Goal: Task Accomplishment & Management: Manage account settings

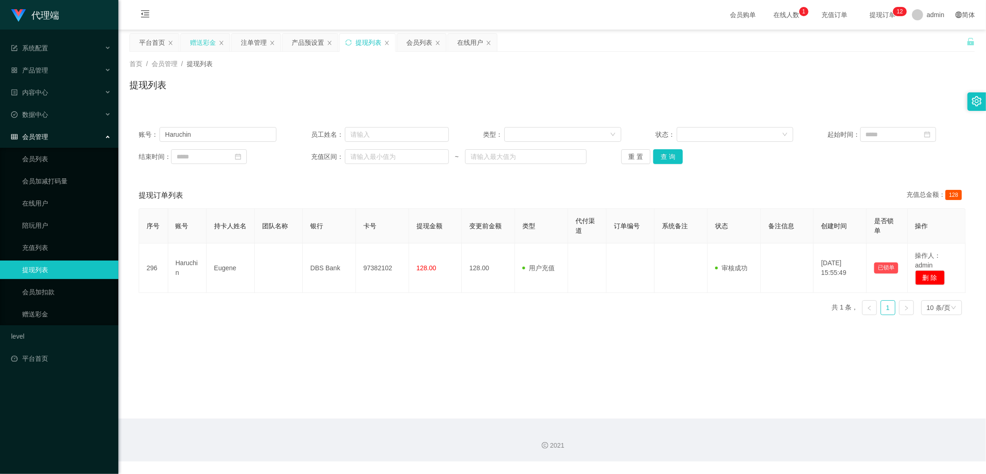
click at [201, 44] on div "赠送彩金" at bounding box center [203, 43] width 26 height 18
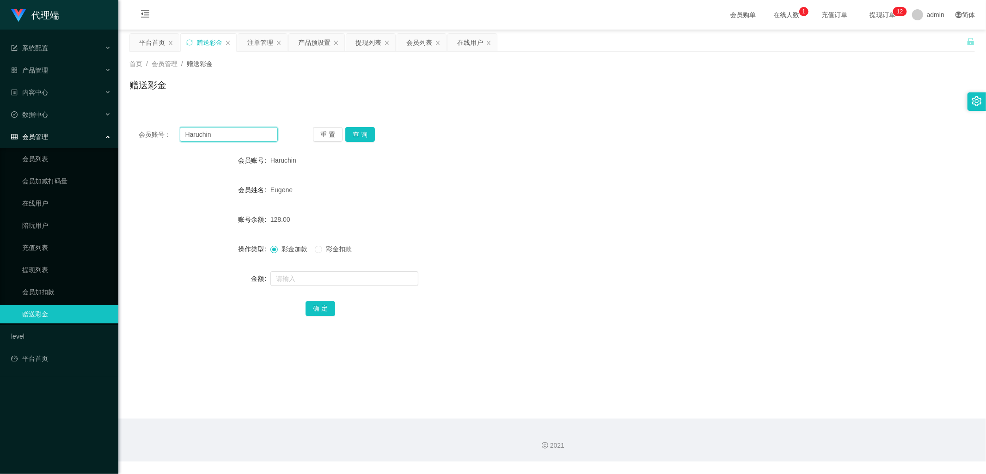
drag, startPoint x: 237, startPoint y: 136, endPoint x: 253, endPoint y: 163, distance: 30.9
click at [177, 136] on div "会员账号： [PERSON_NAME]" at bounding box center [208, 134] width 139 height 15
paste input "Karrie527734"
type input "Karrie527734"
drag, startPoint x: 356, startPoint y: 134, endPoint x: 361, endPoint y: 136, distance: 5.6
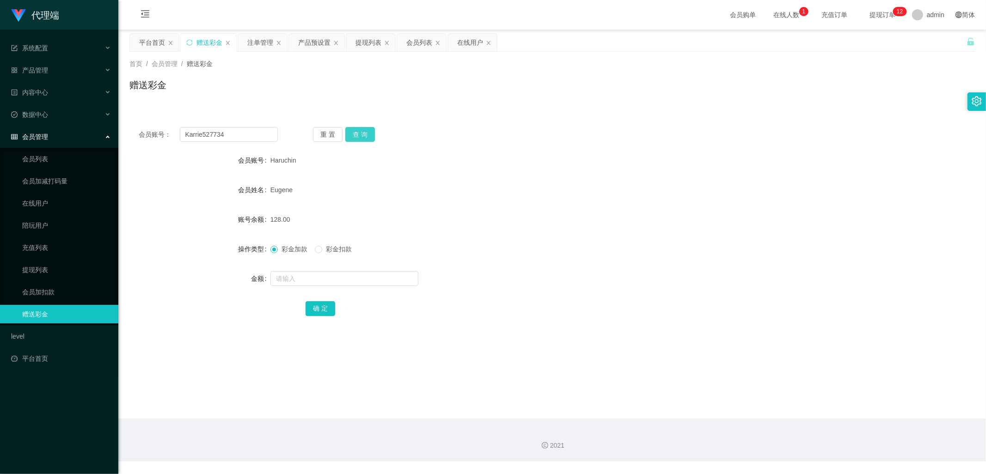
click at [356, 134] on button "查 询" at bounding box center [360, 134] width 30 height 15
click at [299, 276] on input "text" at bounding box center [344, 278] width 148 height 15
type input "3500"
drag, startPoint x: 318, startPoint y: 308, endPoint x: 315, endPoint y: 335, distance: 26.5
click at [318, 308] on button "确 定" at bounding box center [320, 308] width 30 height 15
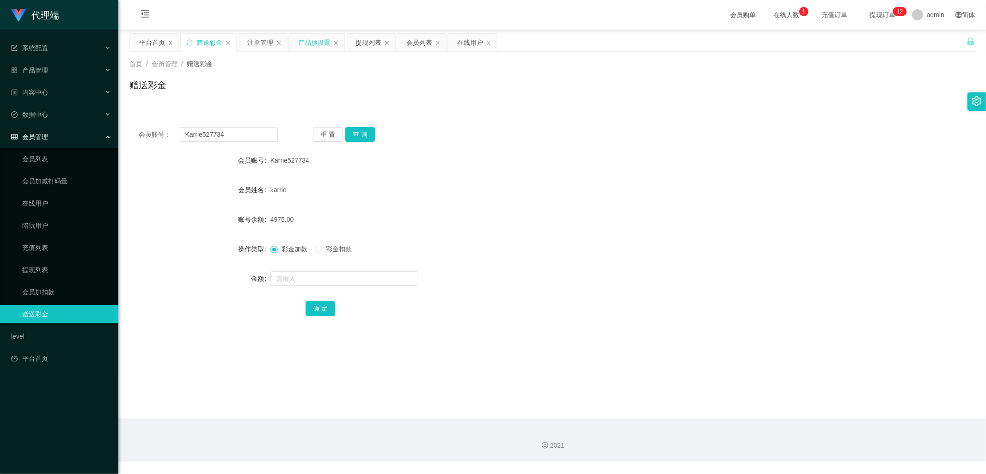
click at [306, 40] on div "产品预设置" at bounding box center [314, 43] width 32 height 18
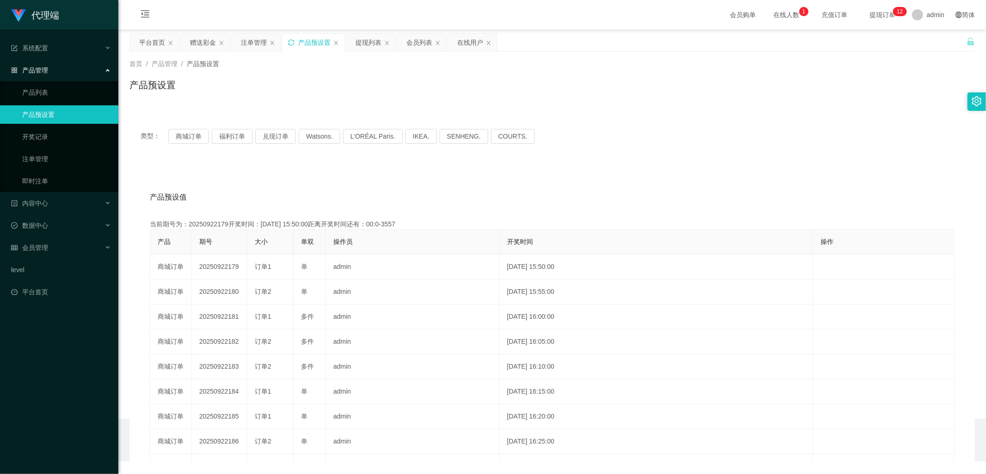
click at [293, 42] on icon "图标: sync" at bounding box center [291, 42] width 6 height 6
click at [274, 134] on button "兑现订单" at bounding box center [275, 136] width 41 height 15
click at [293, 40] on icon "图标: sync" at bounding box center [291, 42] width 6 height 6
click at [274, 133] on button "兑现订单" at bounding box center [275, 136] width 41 height 15
click at [195, 44] on div "赠送彩金" at bounding box center [203, 43] width 26 height 18
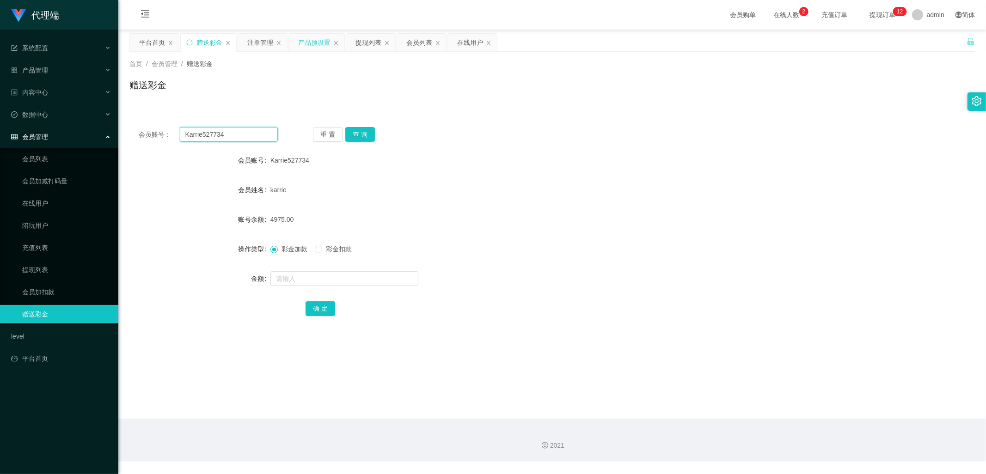
drag, startPoint x: 225, startPoint y: 137, endPoint x: 178, endPoint y: 137, distance: 46.7
click at [178, 137] on div "会员账号： Karrie527734" at bounding box center [208, 134] width 139 height 15
click at [253, 43] on div "注单管理" at bounding box center [260, 43] width 26 height 18
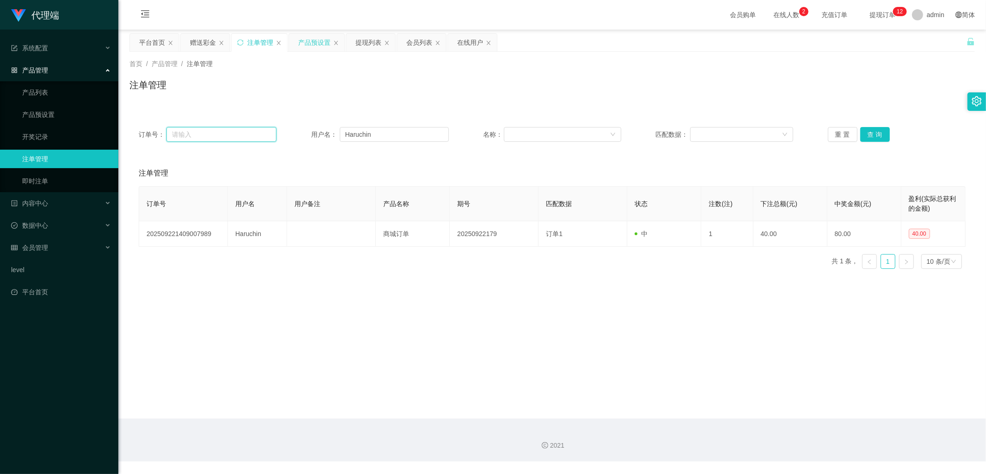
click at [229, 137] on input "text" at bounding box center [221, 134] width 110 height 15
drag, startPoint x: 385, startPoint y: 133, endPoint x: 375, endPoint y: 137, distance: 11.2
click at [337, 133] on div "用户名： [PERSON_NAME]" at bounding box center [380, 134] width 138 height 15
paste input "Karrie527734"
type input "Karrie527734"
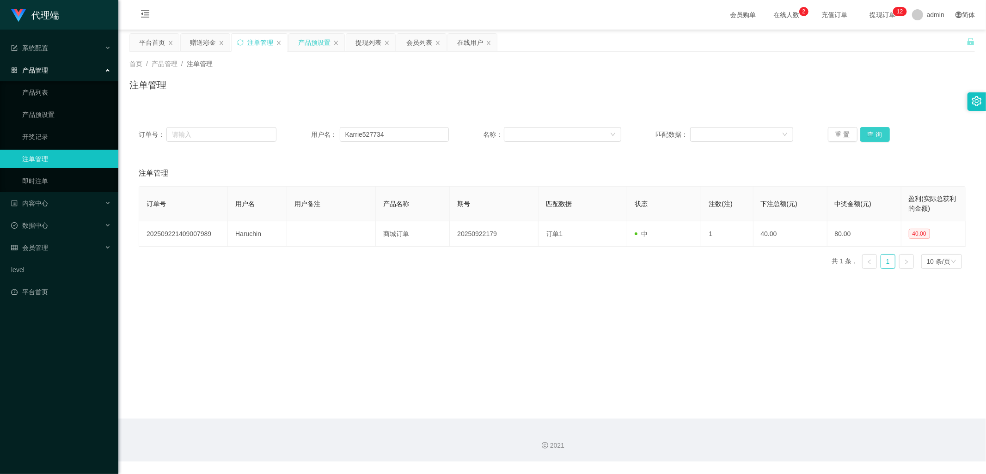
click at [872, 133] on button "查 询" at bounding box center [875, 134] width 30 height 15
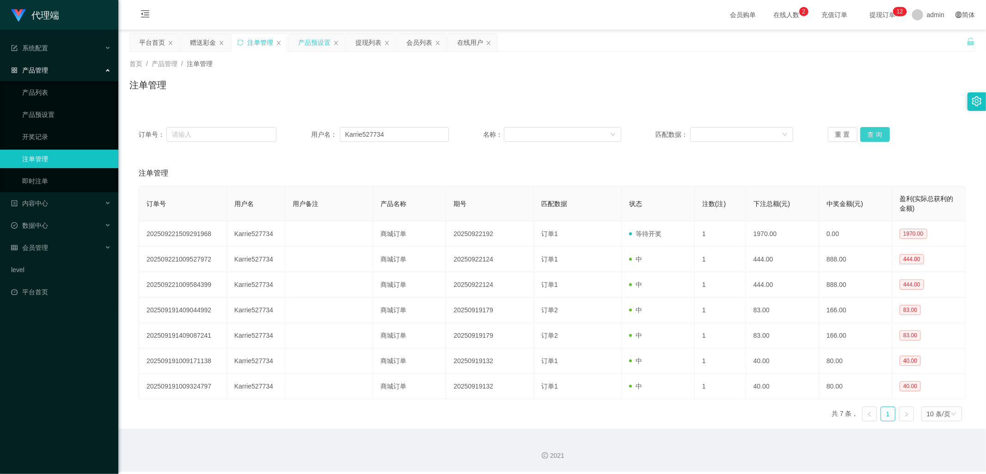
click at [874, 136] on button "查 询" at bounding box center [875, 134] width 30 height 15
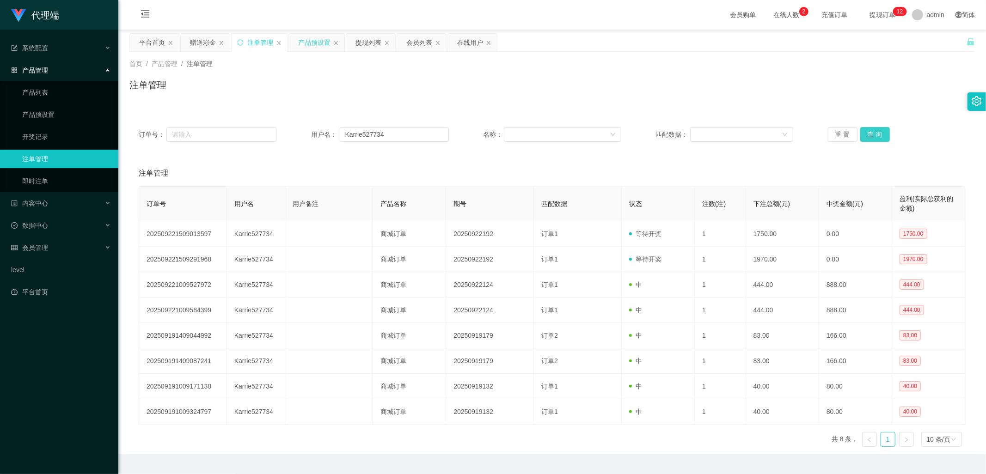
click at [879, 134] on button "查 询" at bounding box center [875, 134] width 30 height 15
drag, startPoint x: 393, startPoint y: 135, endPoint x: 331, endPoint y: 132, distance: 62.0
click at [331, 132] on div "用户名： Karrie527734" at bounding box center [380, 134] width 138 height 15
drag, startPoint x: 203, startPoint y: 43, endPoint x: 269, endPoint y: 84, distance: 77.1
click at [203, 43] on div "赠送彩金" at bounding box center [203, 43] width 26 height 18
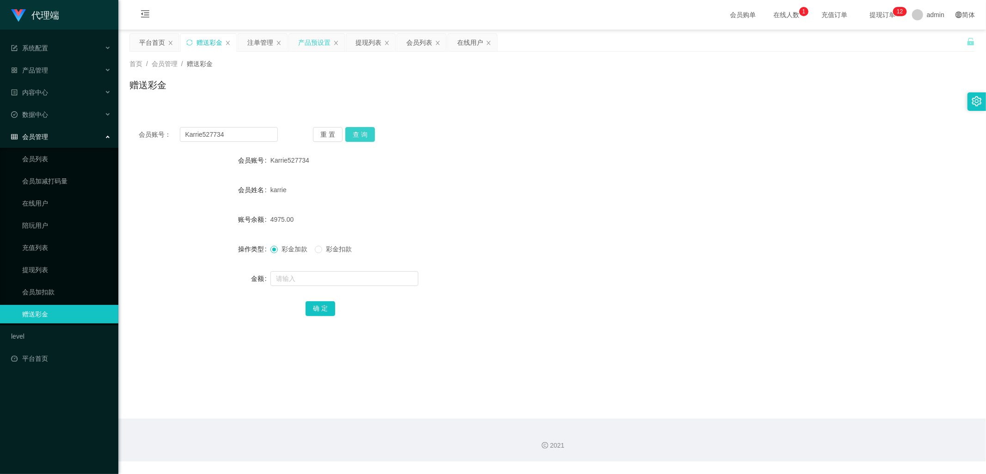
click at [368, 134] on button "查 询" at bounding box center [360, 134] width 30 height 15
click at [257, 44] on div "注单管理" at bounding box center [260, 43] width 26 height 18
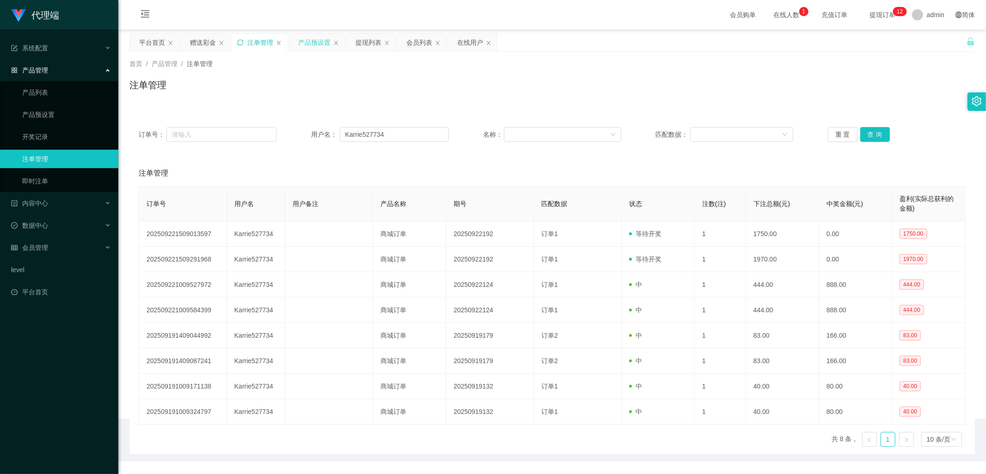
click at [241, 42] on icon "图标: sync" at bounding box center [240, 42] width 6 height 6
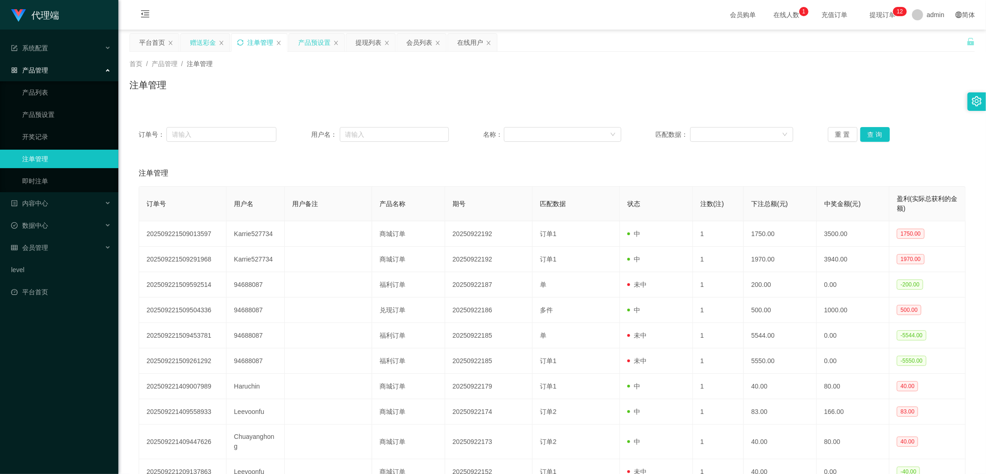
click at [205, 42] on div "赠送彩金" at bounding box center [203, 43] width 26 height 18
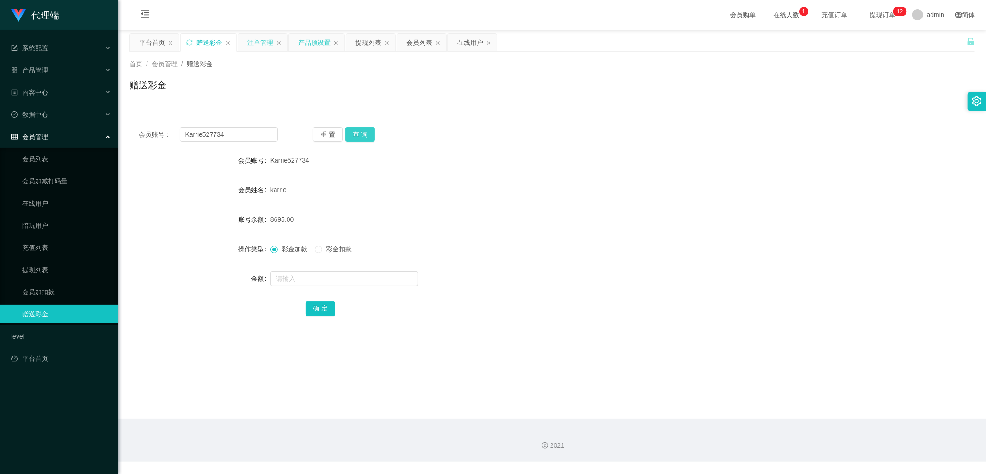
click at [363, 133] on button "查 询" at bounding box center [360, 134] width 30 height 15
click at [364, 135] on button "查 询" at bounding box center [360, 134] width 30 height 15
drag, startPoint x: 227, startPoint y: 135, endPoint x: 177, endPoint y: 133, distance: 50.0
click at [177, 133] on div "会员账号： Karrie527734" at bounding box center [208, 134] width 139 height 15
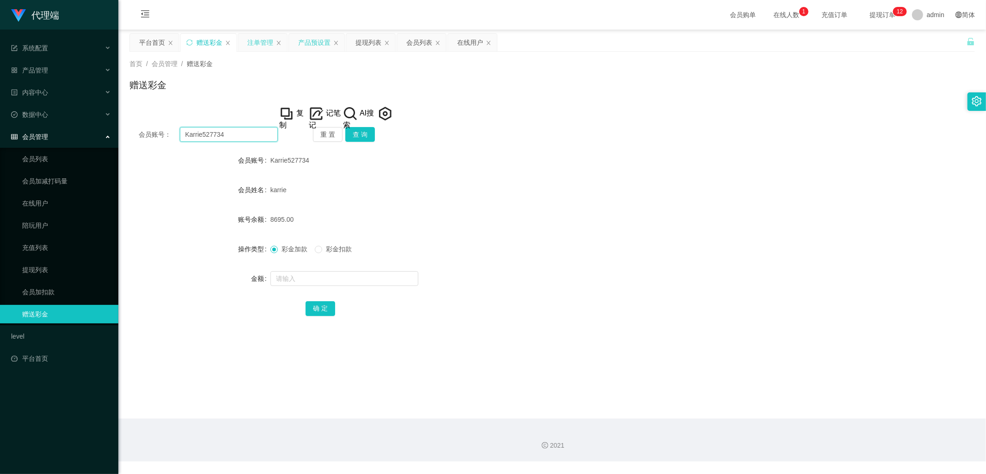
click at [238, 136] on input "Karrie527734" at bounding box center [229, 134] width 98 height 15
drag, startPoint x: 234, startPoint y: 134, endPoint x: 178, endPoint y: 133, distance: 55.9
click at [178, 133] on div "会员账号： Karrie527734" at bounding box center [208, 134] width 139 height 15
drag, startPoint x: 420, startPoint y: 38, endPoint x: 489, endPoint y: 116, distance: 104.1
click at [420, 38] on div "会员列表" at bounding box center [419, 43] width 26 height 18
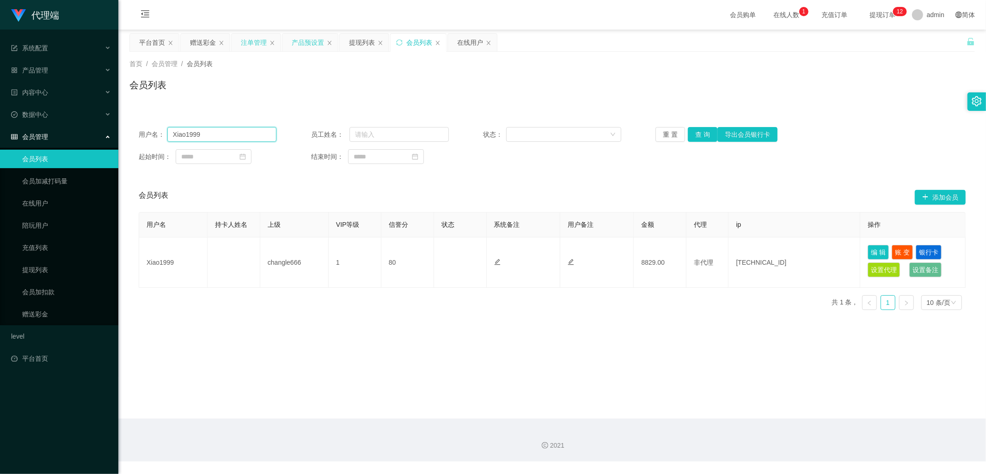
drag, startPoint x: 219, startPoint y: 132, endPoint x: 159, endPoint y: 134, distance: 60.1
click at [159, 134] on div "用户名： Xiao1999" at bounding box center [208, 134] width 138 height 15
type input "v"
paste input "Karrie527734"
type input "Karrie527734"
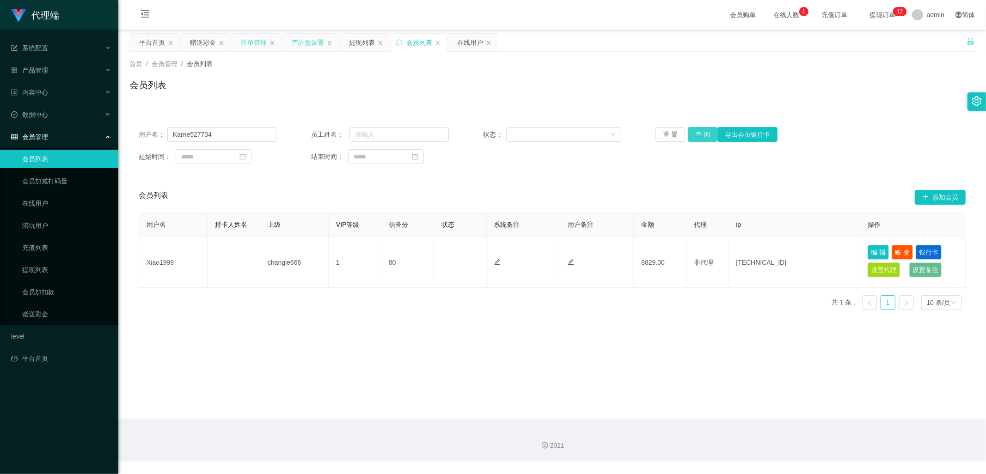
drag, startPoint x: 693, startPoint y: 135, endPoint x: 701, endPoint y: 137, distance: 8.2
click at [693, 135] on button "查 询" at bounding box center [703, 134] width 30 height 15
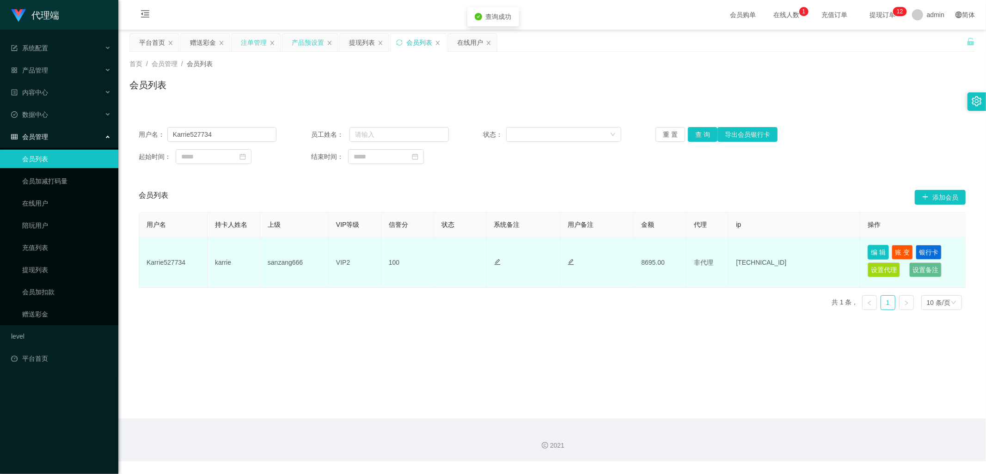
click at [870, 252] on button "编 辑" at bounding box center [878, 252] width 21 height 15
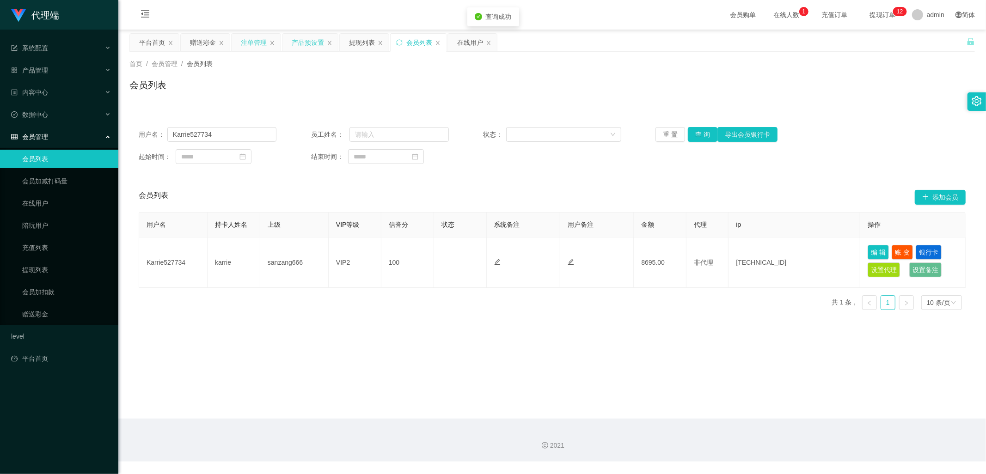
type input "Karrie527734"
type input "karrie"
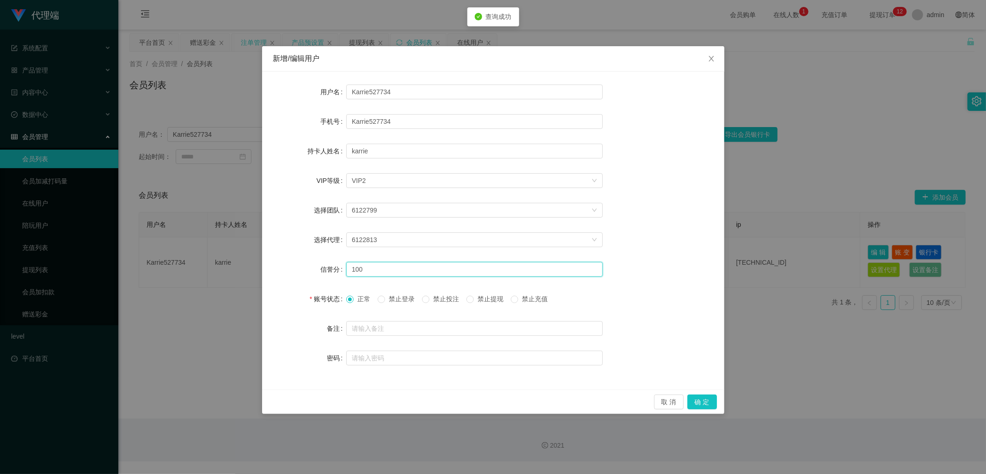
drag, startPoint x: 375, startPoint y: 269, endPoint x: 326, endPoint y: 268, distance: 49.5
click at [326, 268] on div "信誉分 100" at bounding box center [493, 269] width 440 height 18
type input "80"
click at [706, 408] on button "确 定" at bounding box center [702, 402] width 30 height 15
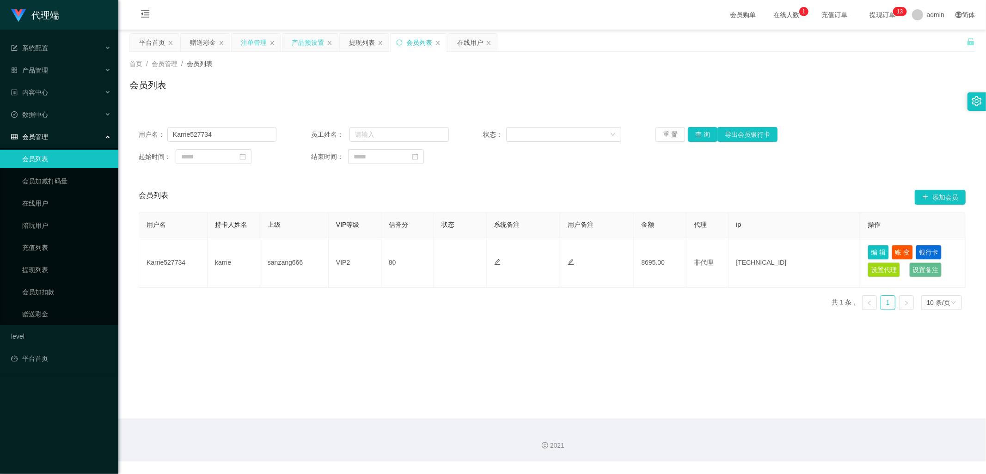
click at [253, 43] on div "注单管理" at bounding box center [254, 43] width 26 height 18
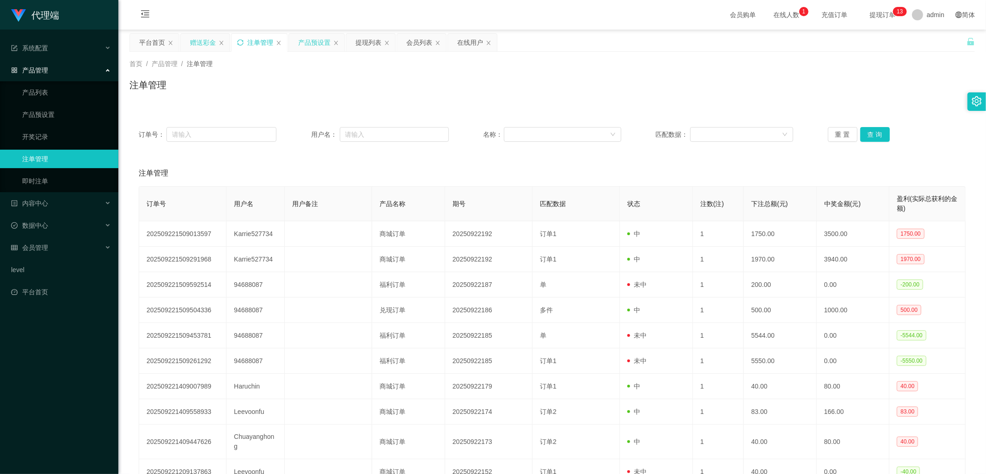
click at [205, 38] on div "赠送彩金" at bounding box center [203, 43] width 26 height 18
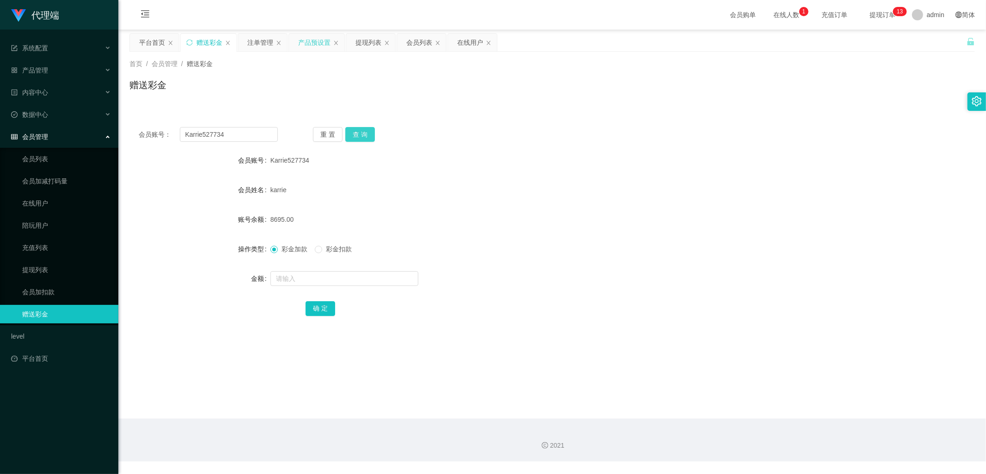
click at [358, 133] on button "查 询" at bounding box center [360, 134] width 30 height 15
drag, startPoint x: 232, startPoint y: 136, endPoint x: 176, endPoint y: 137, distance: 56.4
click at [176, 137] on div "会员账号： Karrie527734" at bounding box center [208, 134] width 139 height 15
drag, startPoint x: 371, startPoint y: 44, endPoint x: 358, endPoint y: 78, distance: 35.9
click at [371, 44] on div "提现列表" at bounding box center [368, 43] width 26 height 18
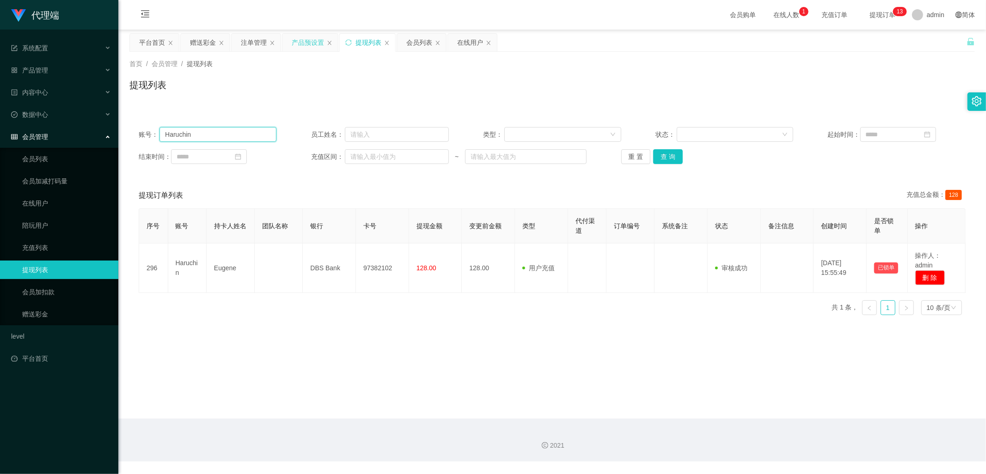
drag, startPoint x: 188, startPoint y: 137, endPoint x: 139, endPoint y: 135, distance: 49.0
click at [139, 135] on div "账号： [PERSON_NAME]" at bounding box center [208, 134] width 138 height 15
paste input "Karrie527734"
type input "Karrie527734"
click at [660, 154] on button "查 询" at bounding box center [668, 156] width 30 height 15
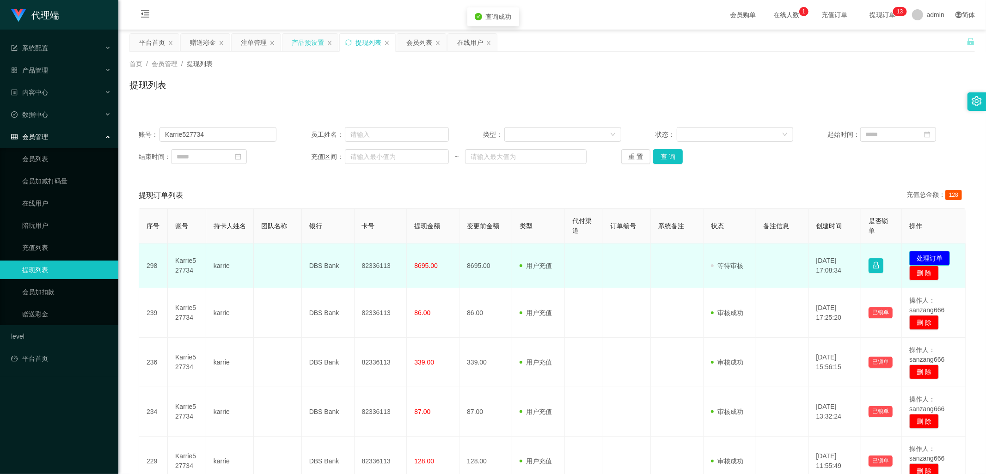
click at [928, 257] on button "处理订单" at bounding box center [929, 258] width 41 height 15
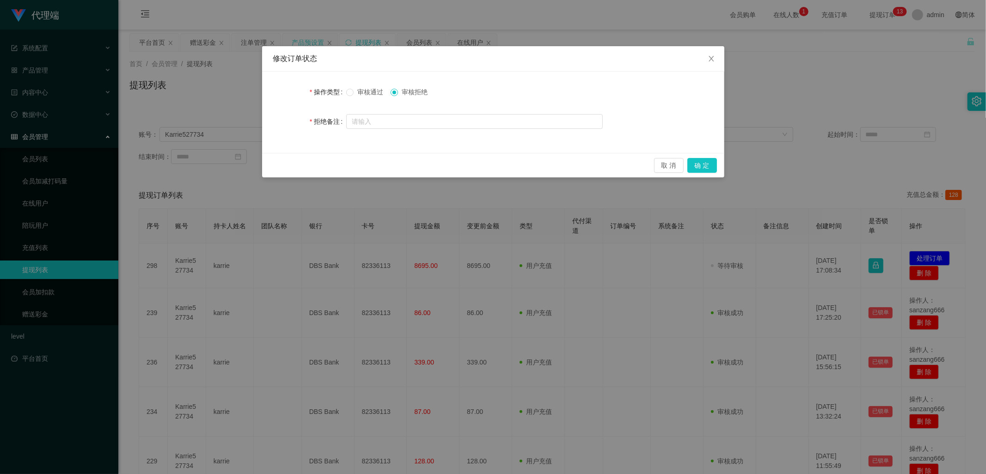
click at [609, 291] on div "修改订单状态 操作类型 审核通过 审核拒绝 拒绝备注 取 消 确 定" at bounding box center [493, 237] width 986 height 474
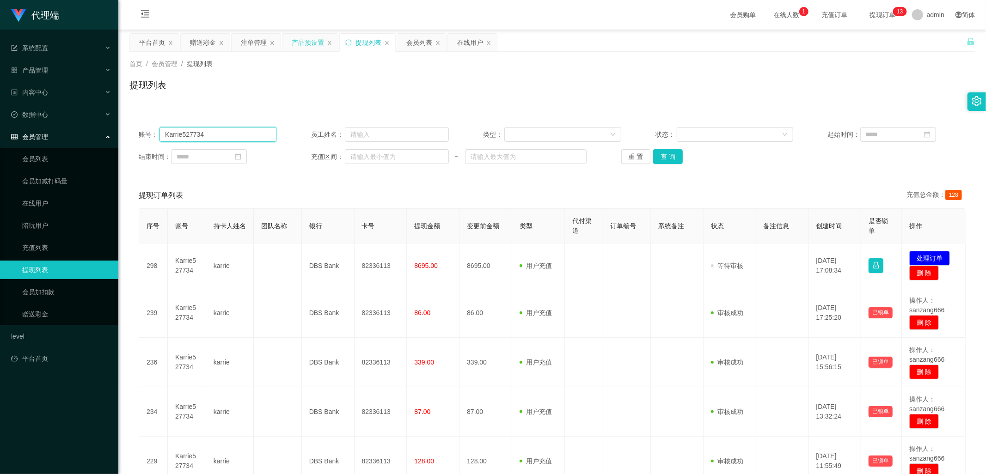
drag, startPoint x: 213, startPoint y: 137, endPoint x: 105, endPoint y: 135, distance: 108.2
click at [105, 135] on section "代理端 系统配置 产品管理 产品列表 产品预设置 开奖记录 注单管理 即时注单 内容中心 数据中心 会员管理 会员列表 会员加减打码量 在线用户 陪玩用户 充…" at bounding box center [493, 306] width 986 height 613
click at [666, 155] on button "查 询" at bounding box center [668, 156] width 30 height 15
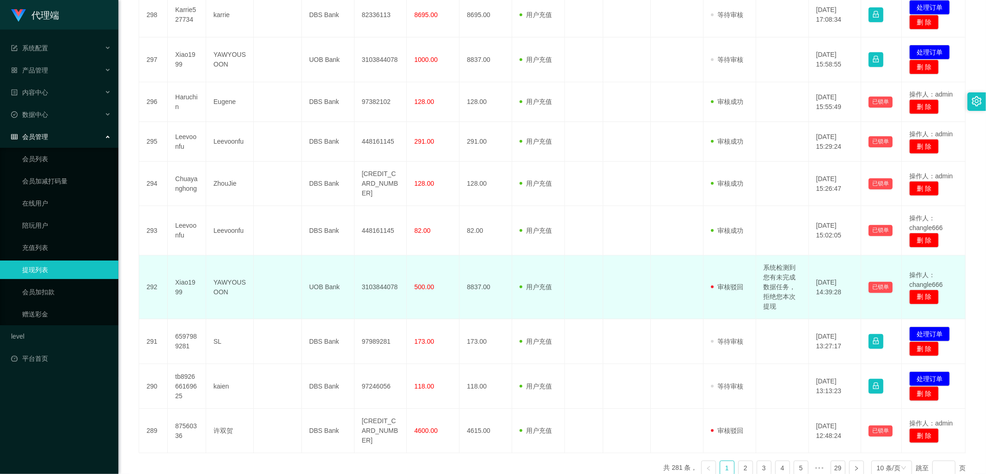
scroll to position [293, 0]
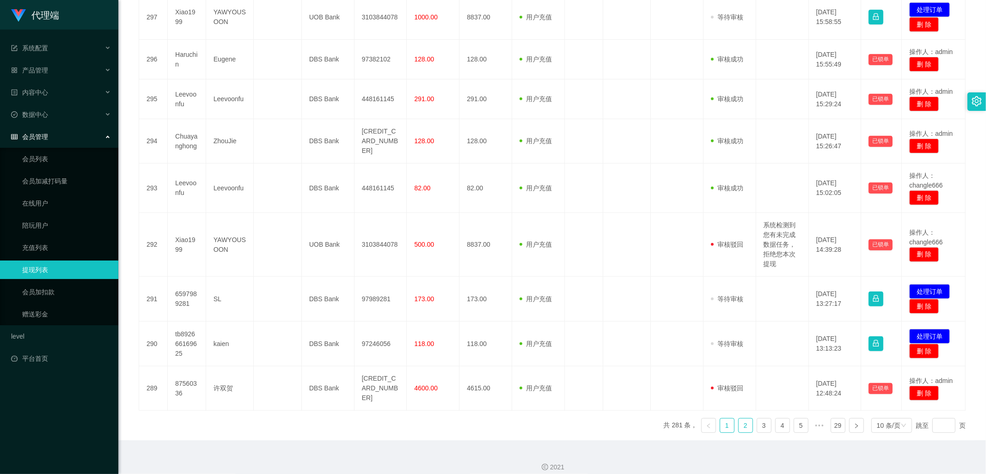
click at [741, 419] on link "2" at bounding box center [746, 426] width 14 height 14
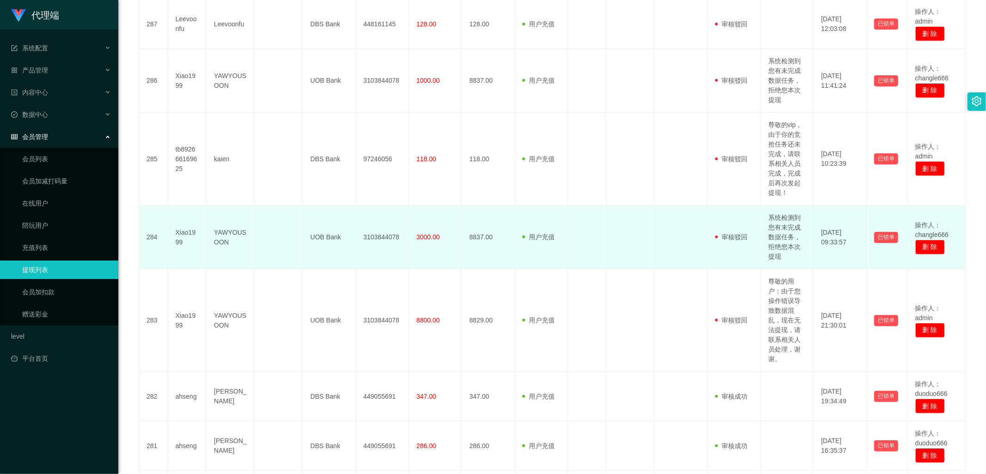
scroll to position [345, 0]
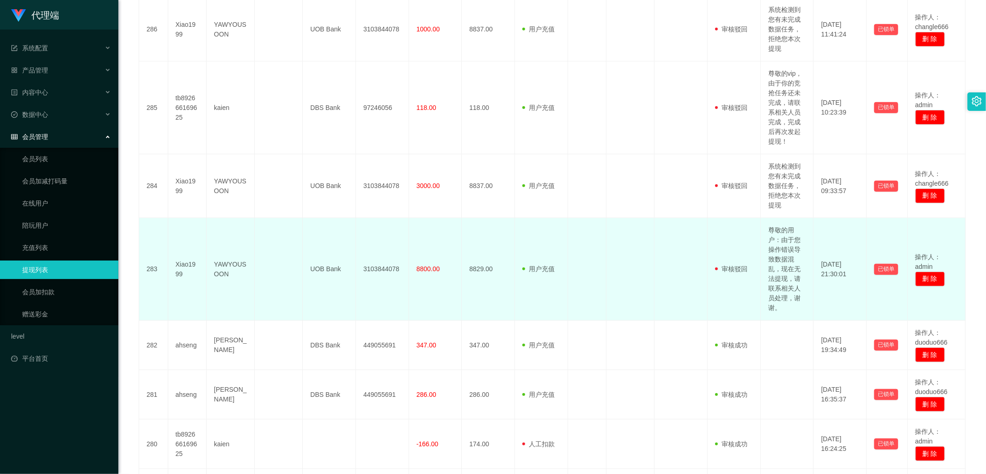
click at [782, 265] on td "尊敬的用户：由于您操作错误导致数据混乱，现在无法提现，请联系相关人员处理，谢谢。" at bounding box center [787, 269] width 53 height 103
drag, startPoint x: 772, startPoint y: 310, endPoint x: 760, endPoint y: 227, distance: 83.7
click at [761, 227] on td "尊敬的用户：由于您操作错误导致数据混乱，现在无法提现，请联系相关人员处理，谢谢。" at bounding box center [787, 269] width 53 height 103
copy td "尊敬的用户：由于您操作错误导致数据混乱，现在无法提现，请联系相关人员处理，谢谢"
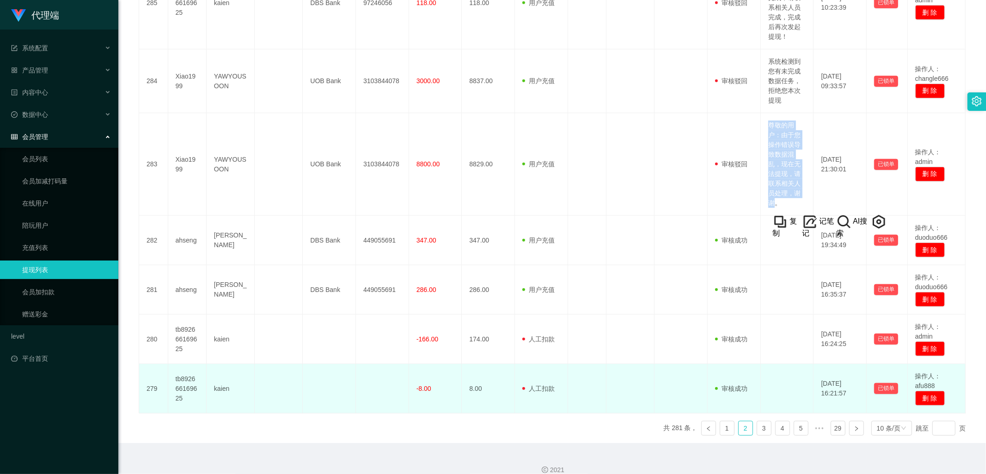
scroll to position [461, 0]
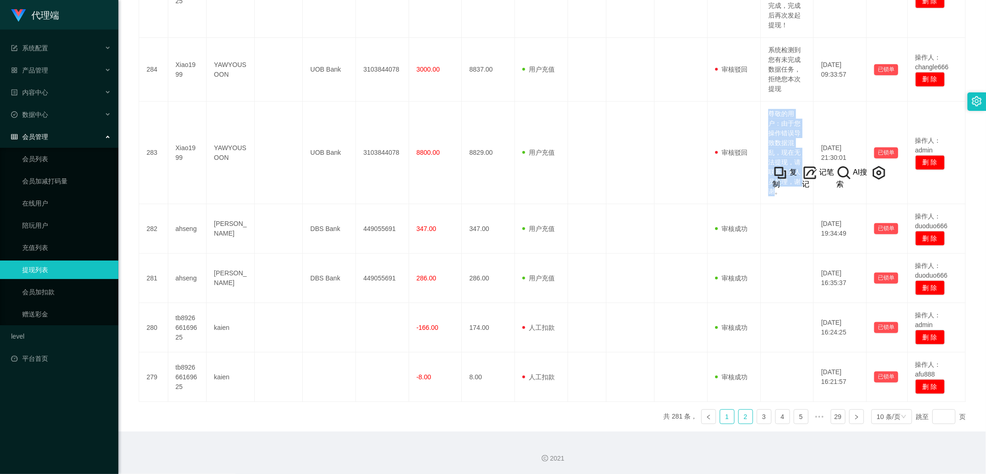
click at [720, 422] on link "1" at bounding box center [727, 417] width 14 height 14
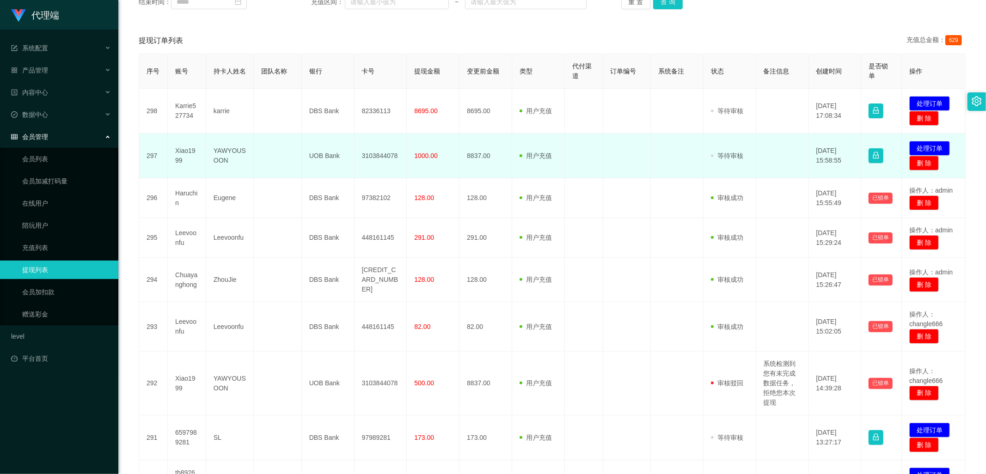
scroll to position [88, 0]
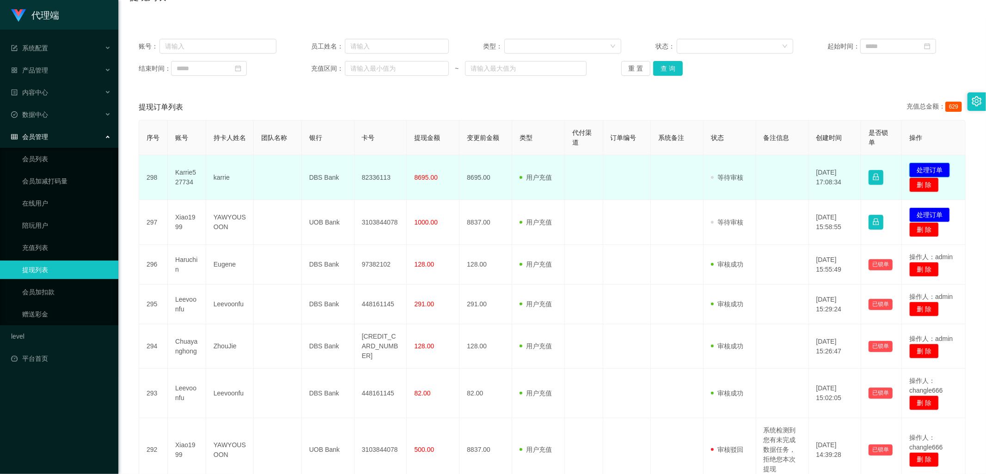
click at [932, 168] on button "处理订单" at bounding box center [929, 170] width 41 height 15
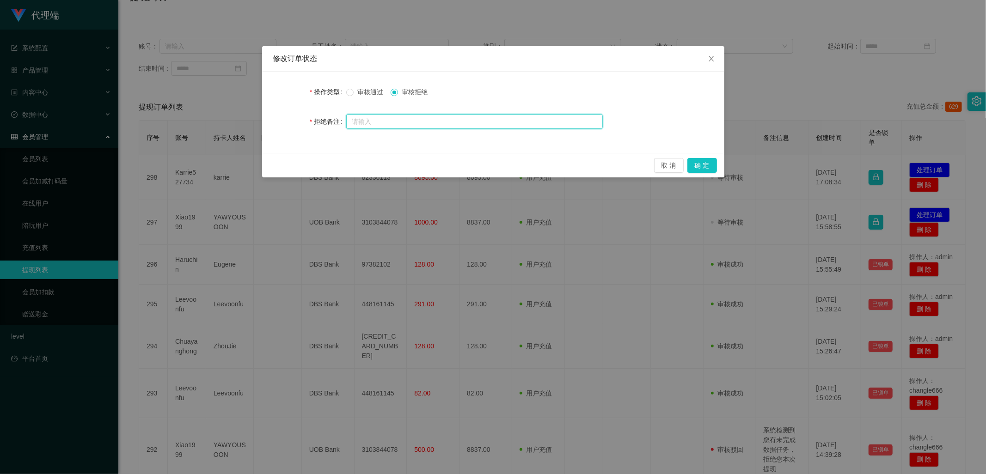
click at [408, 121] on input "text" at bounding box center [474, 121] width 257 height 15
paste input "尊敬的用户：由于您操作错误导致数据混乱，现在无法提现，请联系相关人员处理，谢谢"
type input "尊敬的用户：由于您操作错误导致数据混乱，现在无法提现，请联系相关人员处理，谢谢"
drag, startPoint x: 705, startPoint y: 166, endPoint x: 721, endPoint y: 183, distance: 22.9
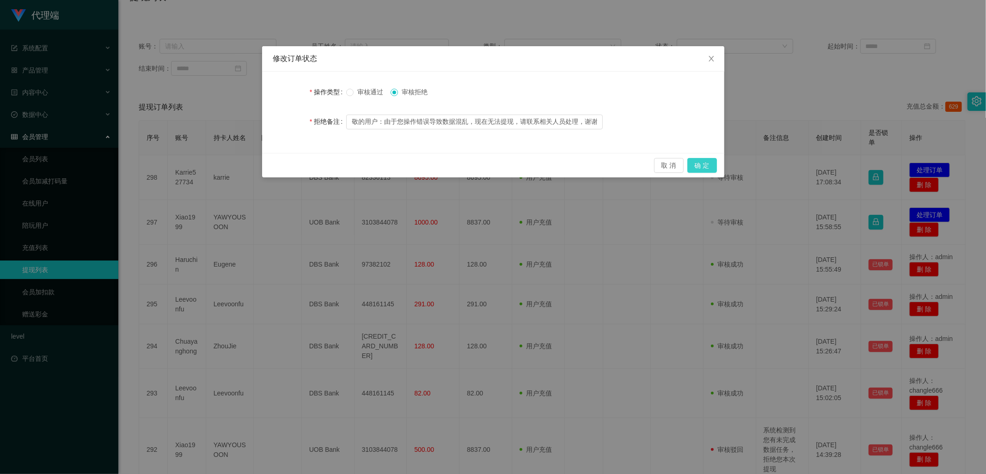
click at [705, 166] on button "确 定" at bounding box center [702, 165] width 30 height 15
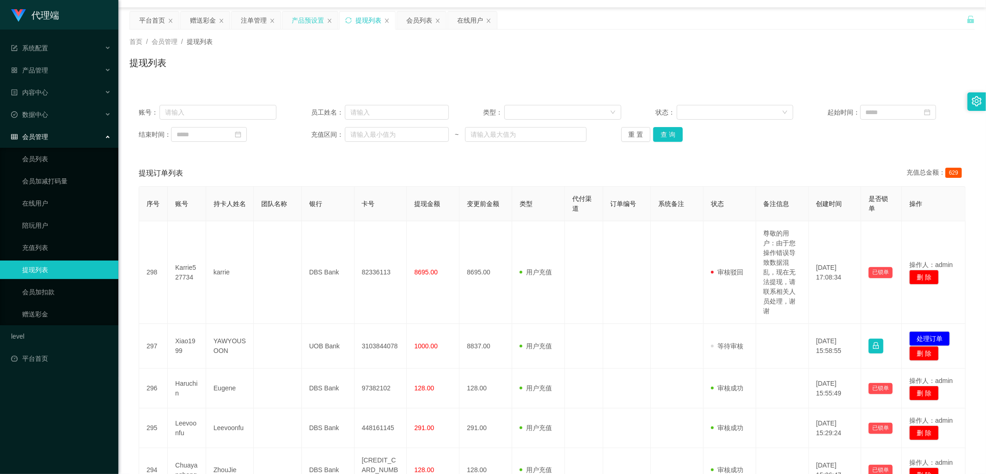
scroll to position [0, 0]
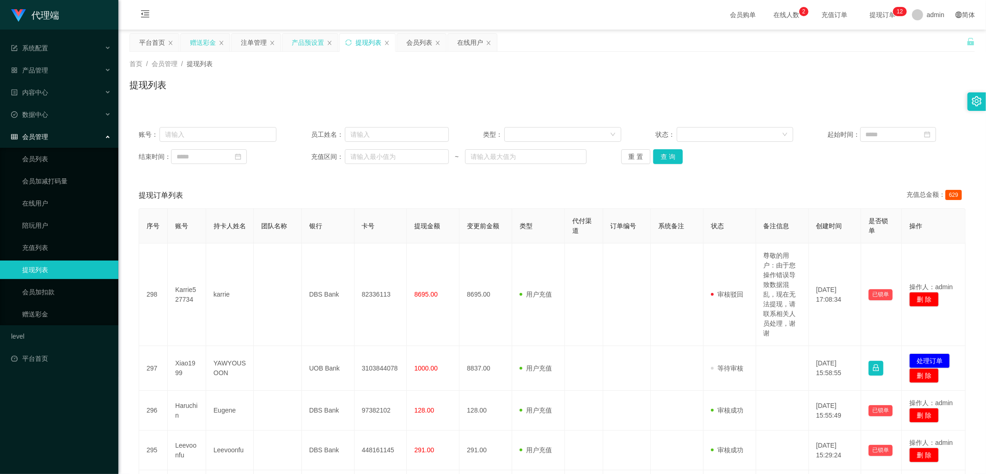
click at [198, 41] on div "赠送彩金" at bounding box center [203, 43] width 26 height 18
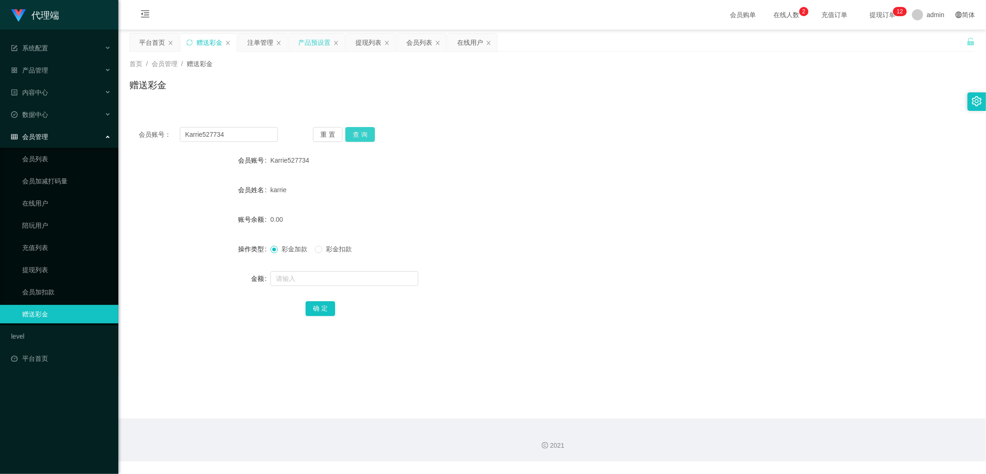
click at [364, 138] on button "查 询" at bounding box center [360, 134] width 30 height 15
click at [368, 135] on button "查 询" at bounding box center [360, 134] width 30 height 15
click at [141, 43] on div "平台首页" at bounding box center [152, 43] width 26 height 18
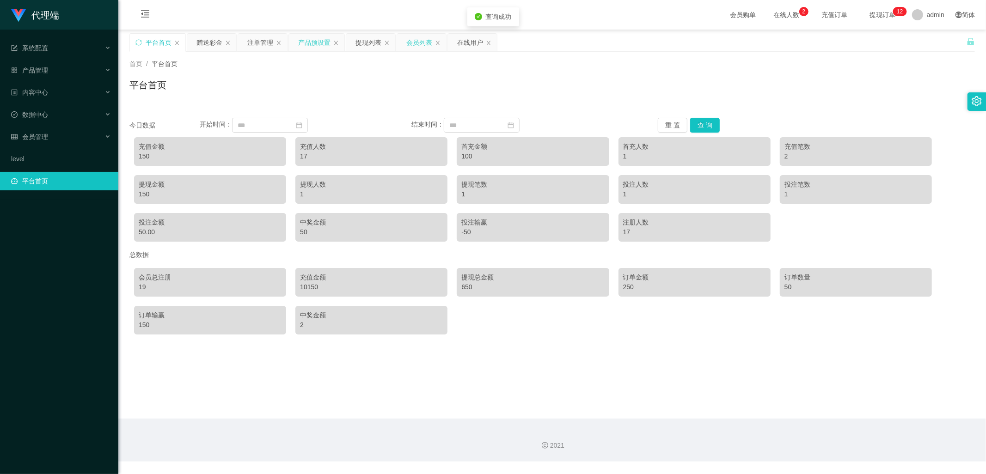
click at [422, 41] on div "会员列表" at bounding box center [419, 43] width 26 height 18
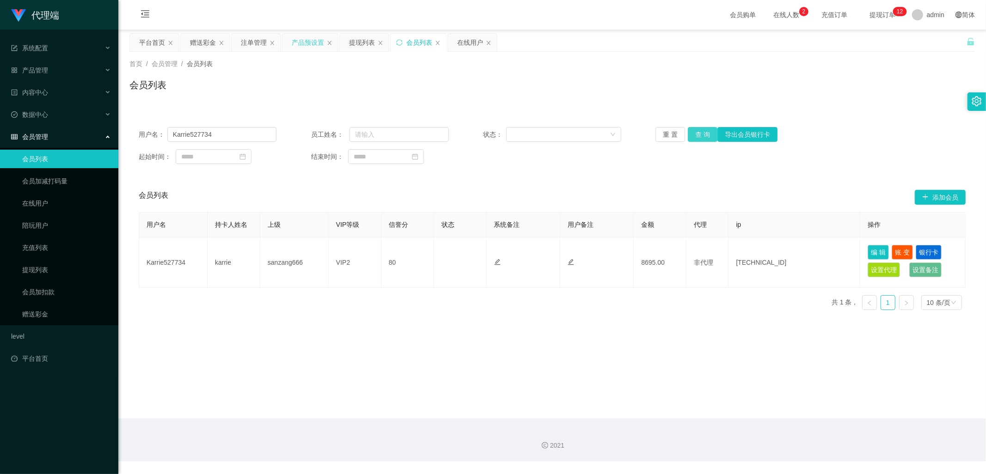
click at [698, 136] on button "查 询" at bounding box center [703, 134] width 30 height 15
click at [357, 45] on div "提现列表" at bounding box center [362, 43] width 26 height 18
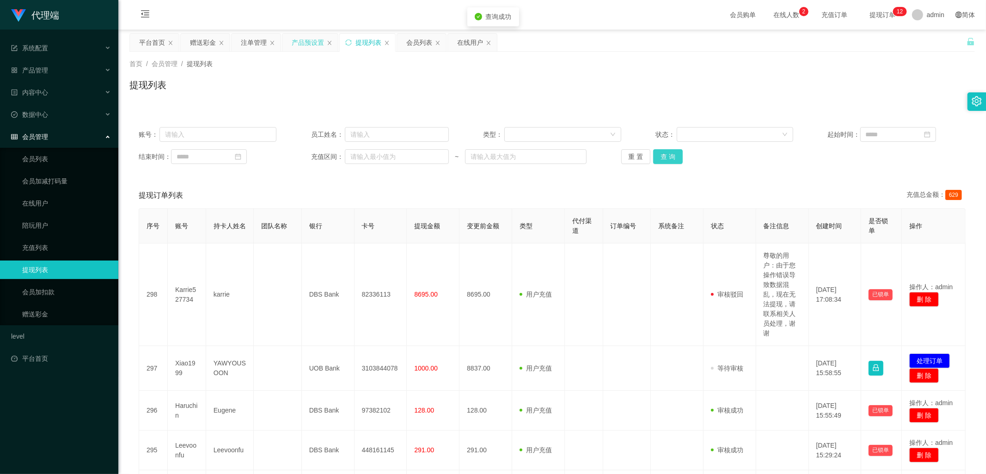
click at [673, 156] on button "查 询" at bounding box center [668, 156] width 30 height 15
click at [253, 45] on div "注单管理" at bounding box center [254, 43] width 26 height 18
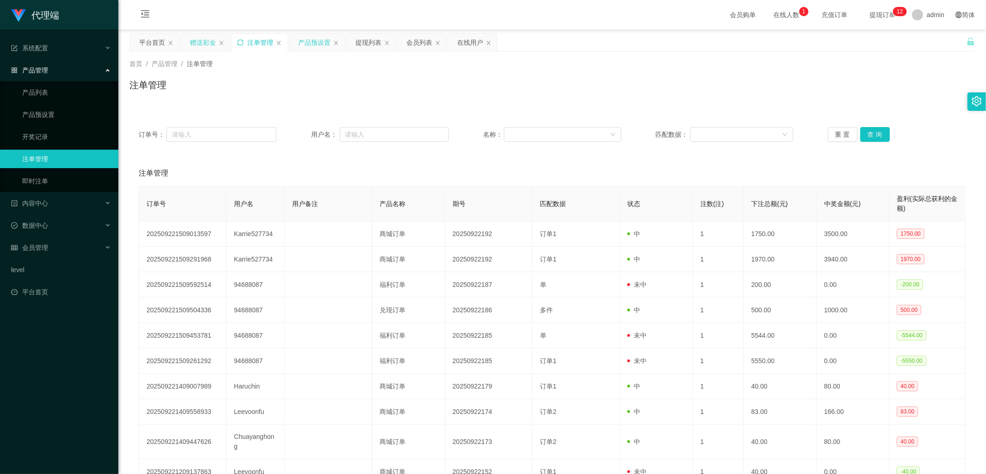
drag, startPoint x: 196, startPoint y: 49, endPoint x: 207, endPoint y: 49, distance: 11.1
click at [196, 48] on div "赠送彩金" at bounding box center [203, 43] width 26 height 18
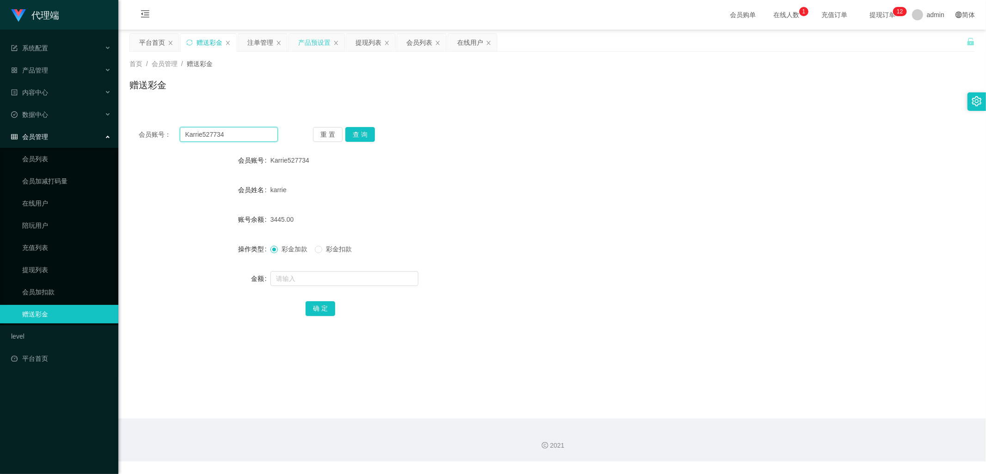
drag, startPoint x: 187, startPoint y: 128, endPoint x: 171, endPoint y: 130, distance: 15.3
click at [171, 130] on div "会员账号： Karrie527734" at bounding box center [208, 134] width 139 height 15
click at [363, 135] on button "查 询" at bounding box center [360, 134] width 30 height 15
click at [261, 42] on div "注单管理" at bounding box center [260, 43] width 26 height 18
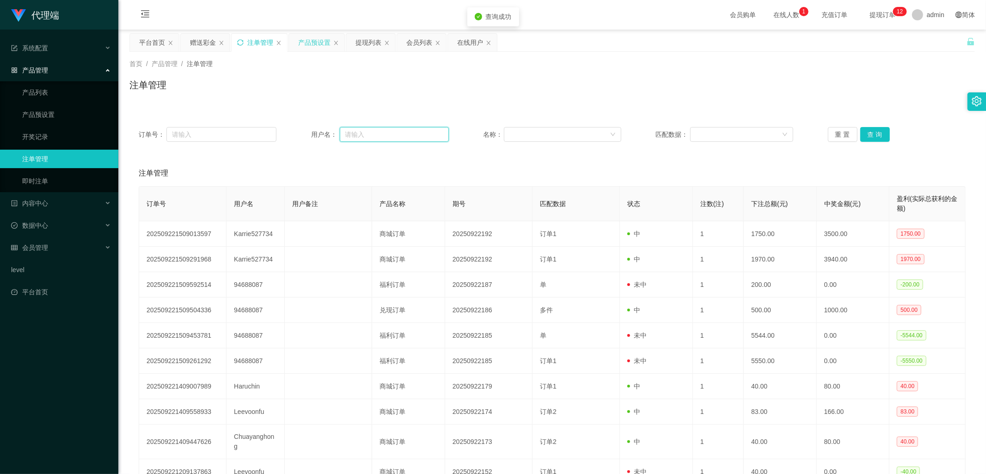
click at [361, 134] on input "text" at bounding box center [394, 134] width 109 height 15
paste input "Karrie527734"
type input "Karrie527734"
click at [870, 135] on button "查 询" at bounding box center [875, 134] width 30 height 15
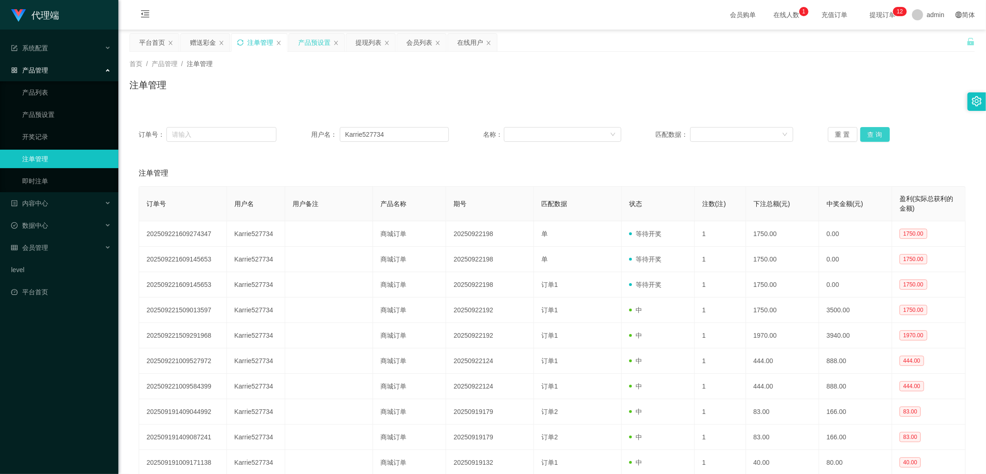
click at [870, 135] on button "查 询" at bounding box center [875, 134] width 30 height 15
click at [870, 140] on button "查 询" at bounding box center [875, 134] width 30 height 15
click at [205, 40] on div "赠送彩金" at bounding box center [203, 43] width 26 height 18
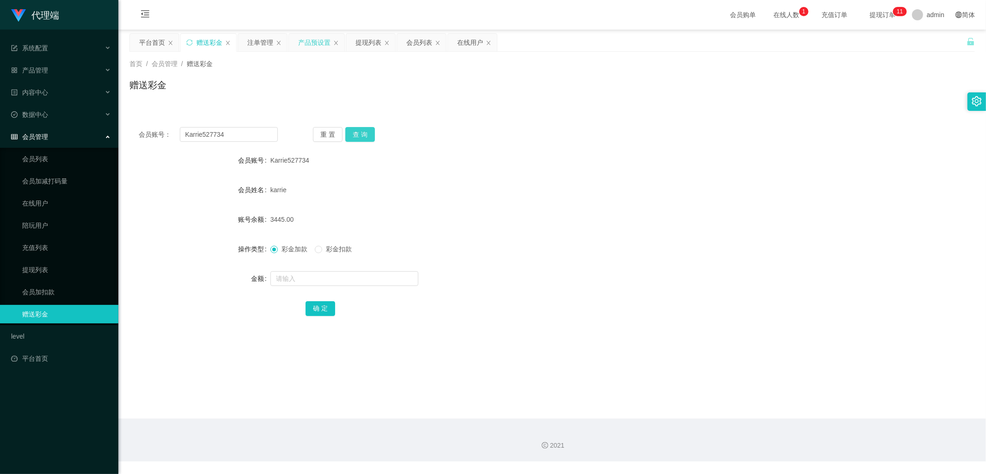
click at [362, 134] on button "查 询" at bounding box center [360, 134] width 30 height 15
click at [365, 42] on div "提现列表" at bounding box center [368, 43] width 26 height 18
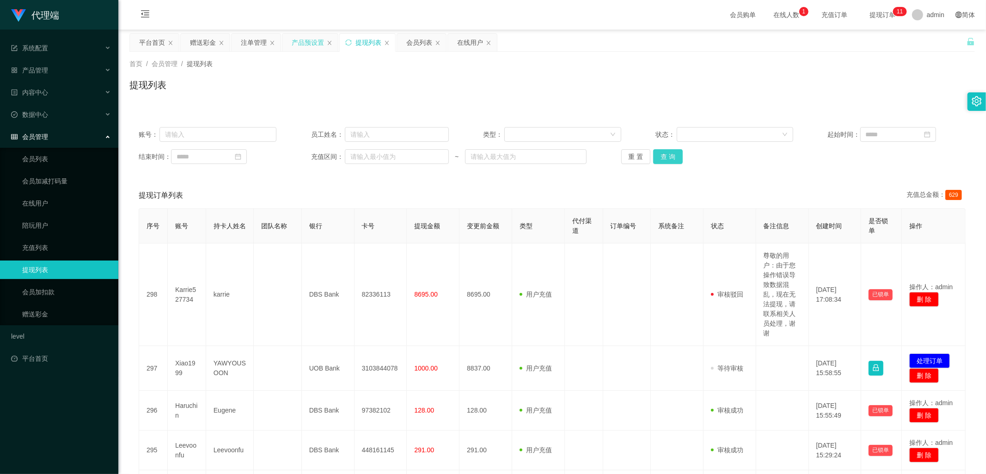
click at [662, 158] on button "查 询" at bounding box center [668, 156] width 30 height 15
click at [666, 156] on button "查 询" at bounding box center [668, 156] width 30 height 15
click at [204, 43] on div "赠送彩金" at bounding box center [203, 43] width 26 height 18
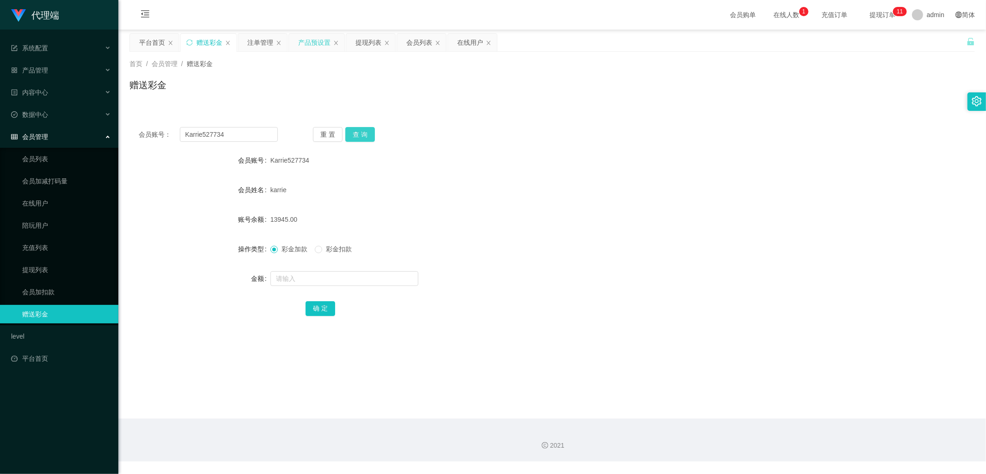
click at [358, 135] on button "查 询" at bounding box center [360, 134] width 30 height 15
click at [365, 137] on button "查 询" at bounding box center [360, 134] width 30 height 15
